Goal: Contribute content: Add original content to the website for others to see

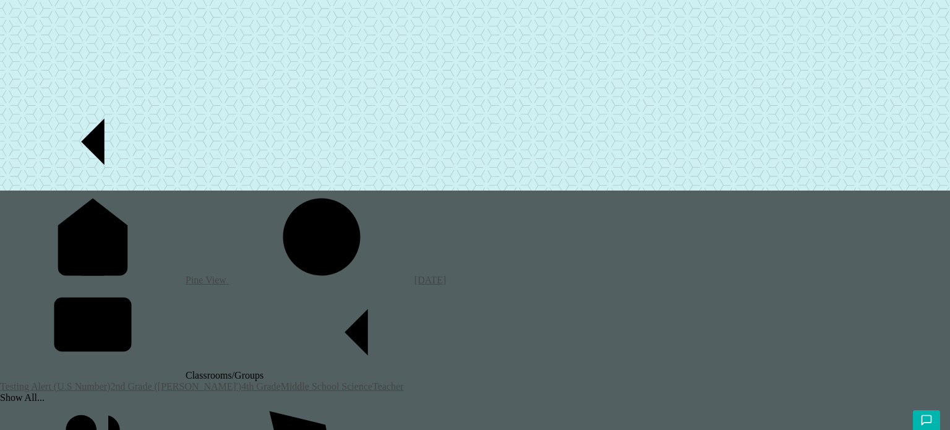
scroll to position [17, 0]
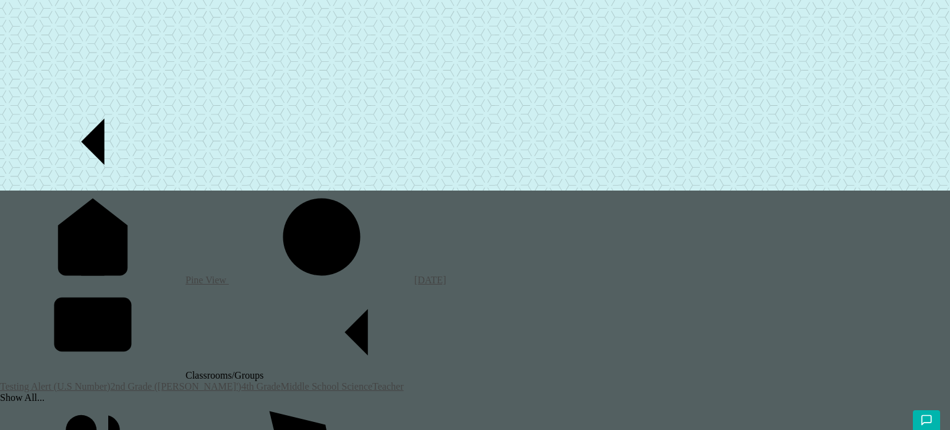
type input "f"
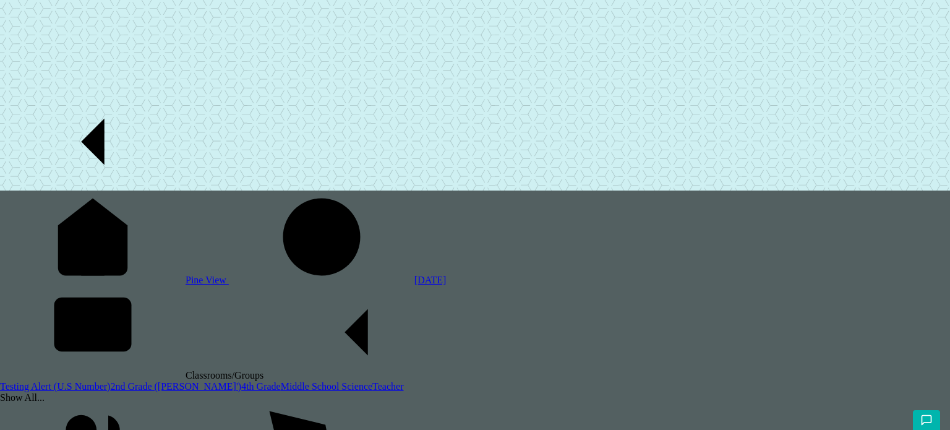
type input "s"
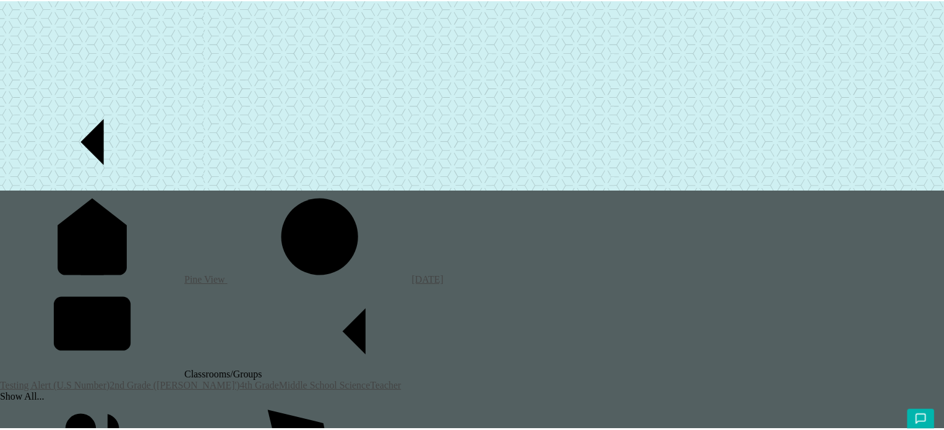
scroll to position [85, 0]
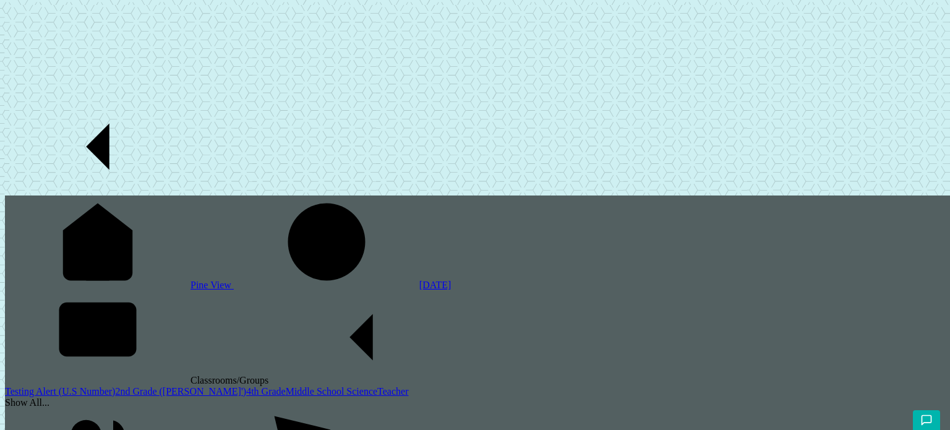
type input "new post 9th SEpt"
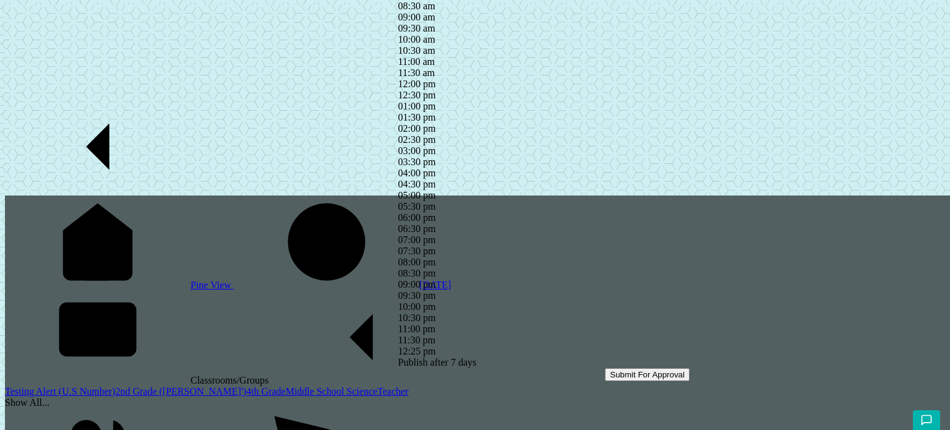
drag, startPoint x: 376, startPoint y: 238, endPoint x: 371, endPoint y: 249, distance: 12.5
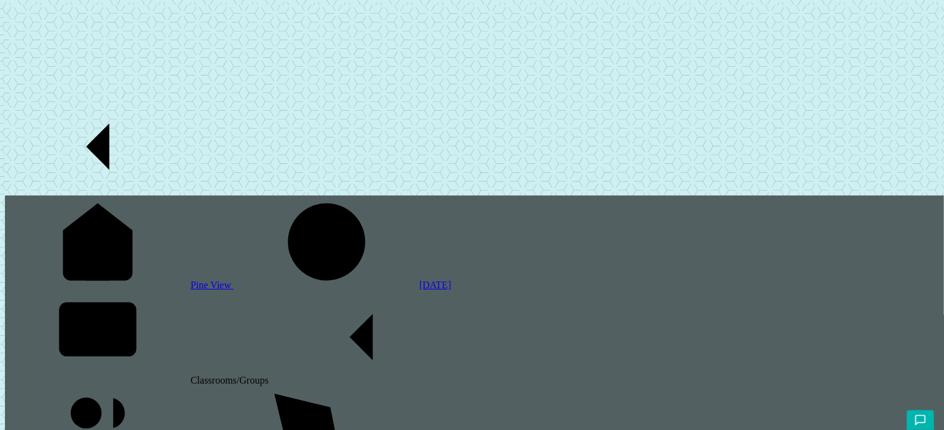
scroll to position [201, 0]
